Goal: Complete application form: Complete application form

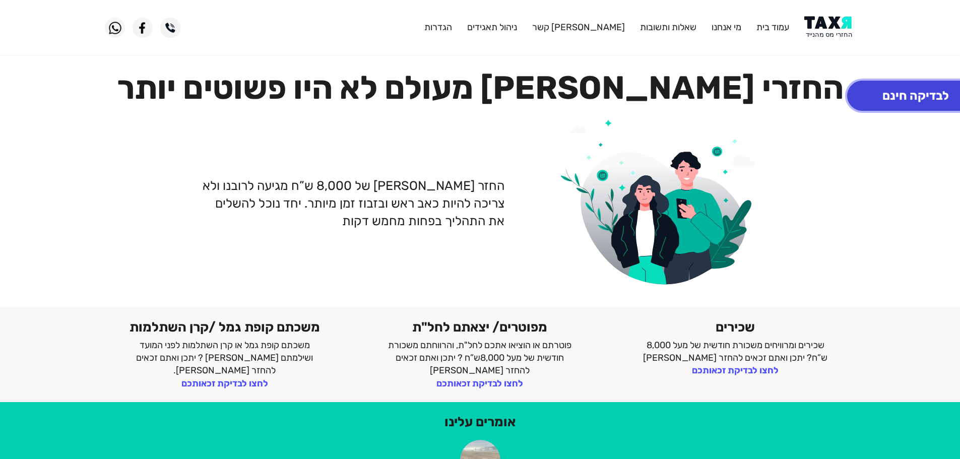
click at [908, 96] on button "לבדיקה חינם" at bounding box center [915, 96] width 137 height 30
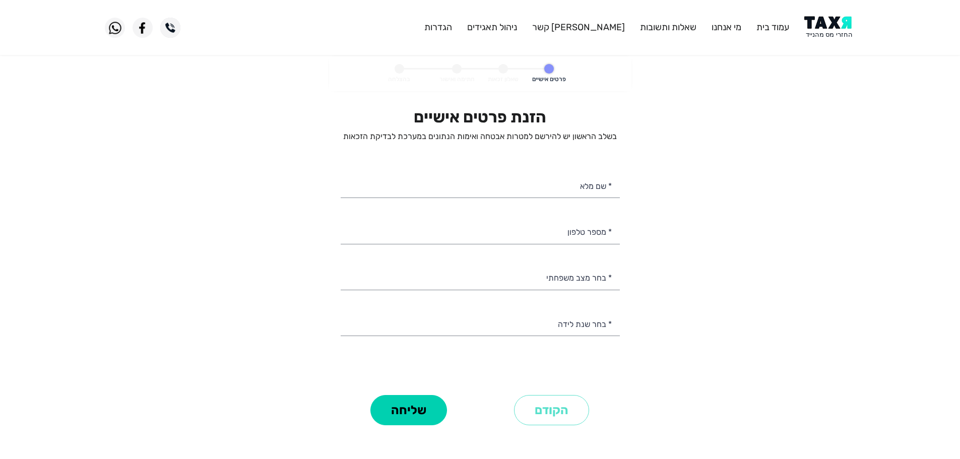
select select
click at [578, 232] on input "* מספר טלפון" at bounding box center [480, 231] width 279 height 26
paste input "0533343036"
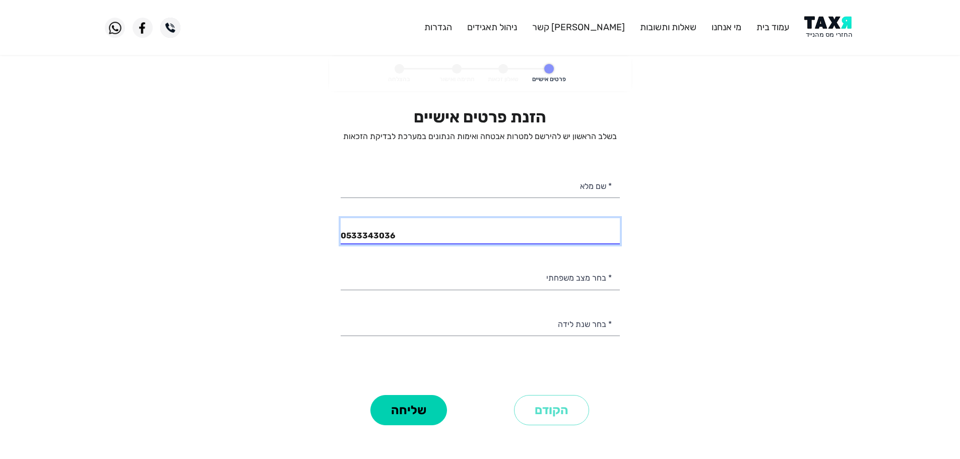
type input "0533343036"
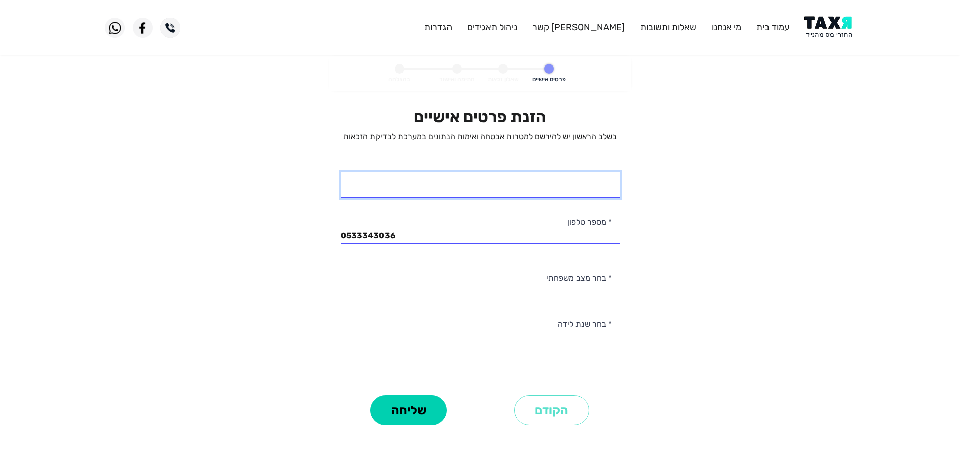
click at [591, 188] on input "* שם מלא" at bounding box center [480, 185] width 279 height 26
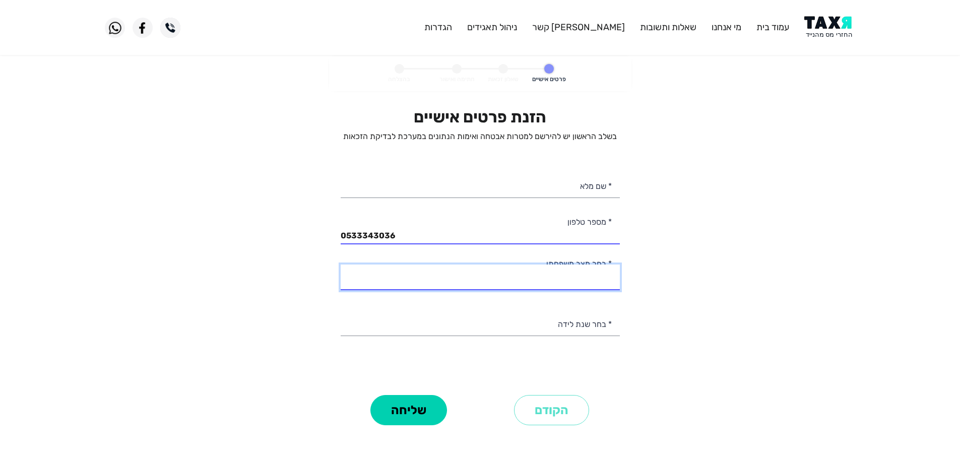
click at [597, 279] on select "רווק/ה נשוי/[PERSON_NAME]/ה אלמן/נה" at bounding box center [480, 278] width 279 height 26
select select "3: Divorced"
click at [341, 265] on select "רווק/ה נשוי/[PERSON_NAME]/ה אלמן/נה" at bounding box center [480, 278] width 279 height 26
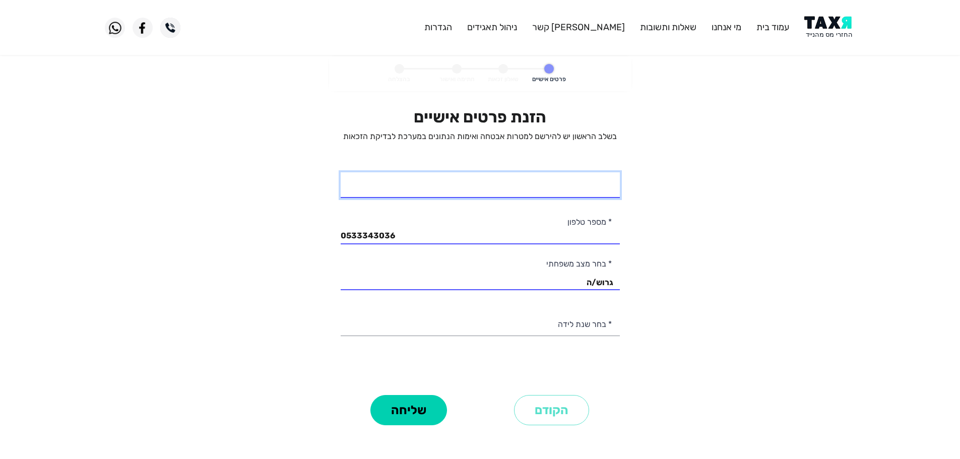
click at [599, 191] on input "* שם מלא" at bounding box center [480, 185] width 279 height 26
type input "[PERSON_NAME]"
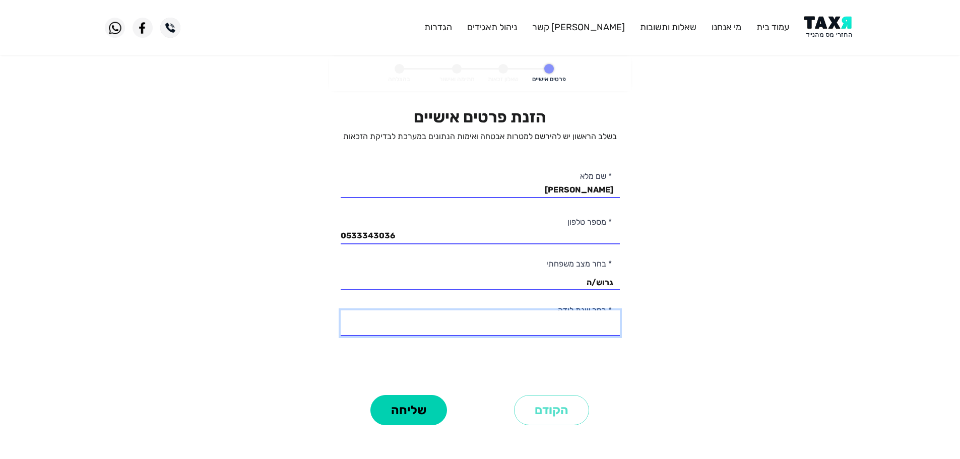
click at [574, 328] on select "2003 2002 2001 2000 1999 1998 1997 1996 1995 1994 1993 1992 1991 1990 1989 1988…" at bounding box center [480, 323] width 279 height 26
drag, startPoint x: 518, startPoint y: 325, endPoint x: 511, endPoint y: 317, distance: 10.4
click at [518, 325] on select "2003 2002 2001 2000 1999 1998 1997 1996 1995 1994 1993 1992 1991 1990 1989 1988…" at bounding box center [480, 323] width 279 height 26
select select "37: 1967"
click at [341, 310] on select "2003 2002 2001 2000 1999 1998 1997 1996 1995 1994 1993 1992 1991 1990 1989 1988…" at bounding box center [480, 323] width 279 height 26
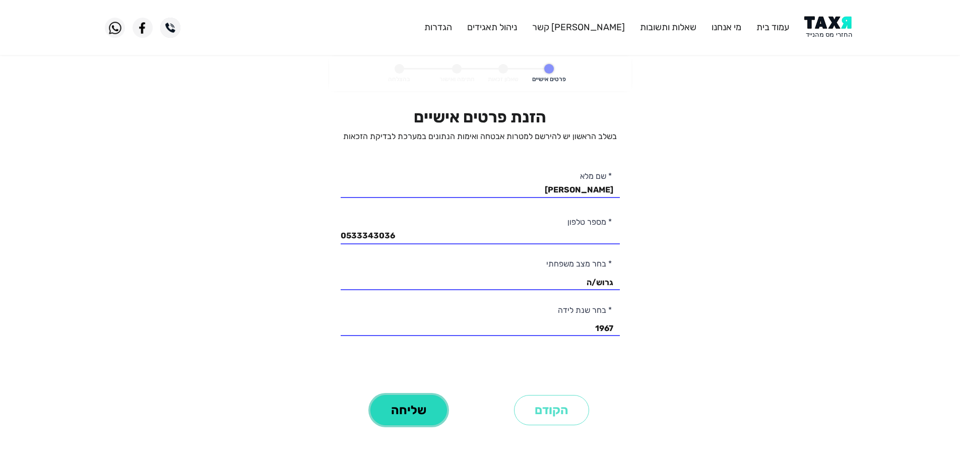
click at [403, 407] on button "שליחה" at bounding box center [408, 410] width 77 height 30
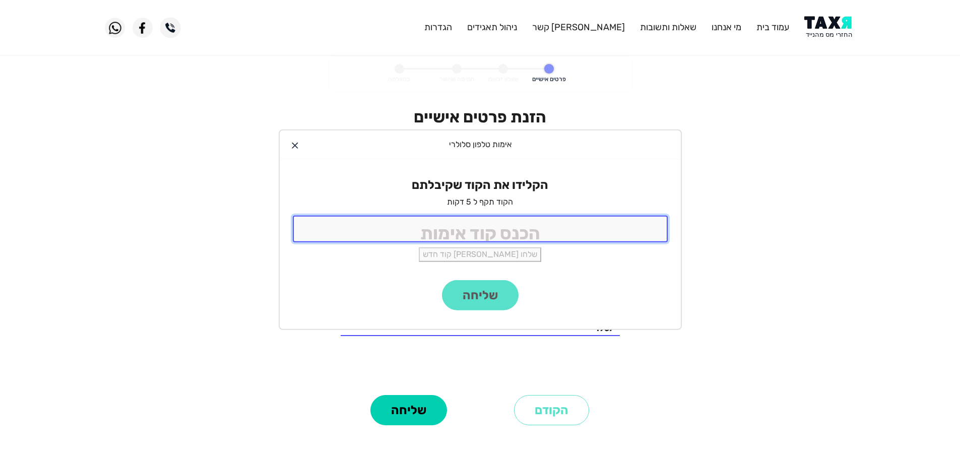
click at [559, 230] on input "tel" at bounding box center [480, 229] width 375 height 27
type input "9988"
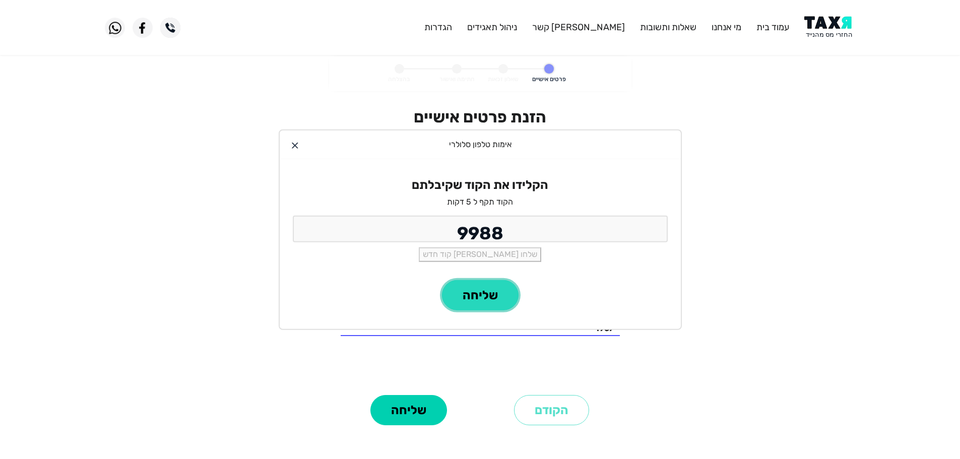
drag, startPoint x: 479, startPoint y: 295, endPoint x: 483, endPoint y: 300, distance: 6.8
click at [479, 295] on button "שליחה" at bounding box center [480, 295] width 77 height 30
